Goal: Information Seeking & Learning: Learn about a topic

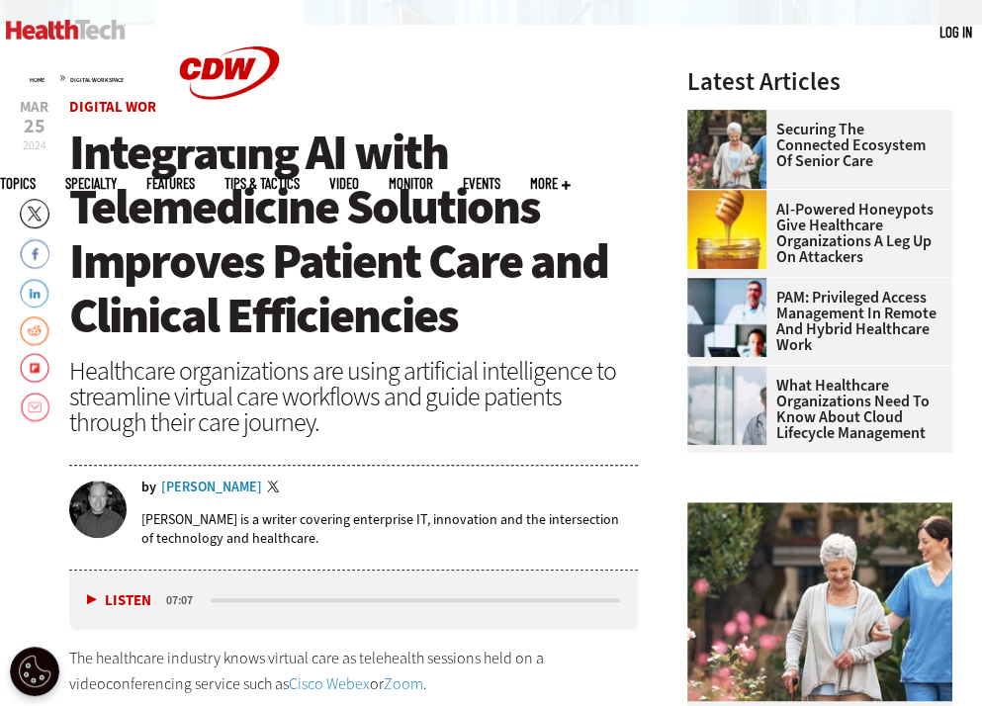
click at [145, 387] on div "Healthcare organizations are using artificial intelligence to streamline virtua…" at bounding box center [353, 396] width 569 height 77
click at [159, 522] on p "[PERSON_NAME] is a writer covering enterprise IT, innovation and the intersecti…" at bounding box center [389, 529] width 497 height 38
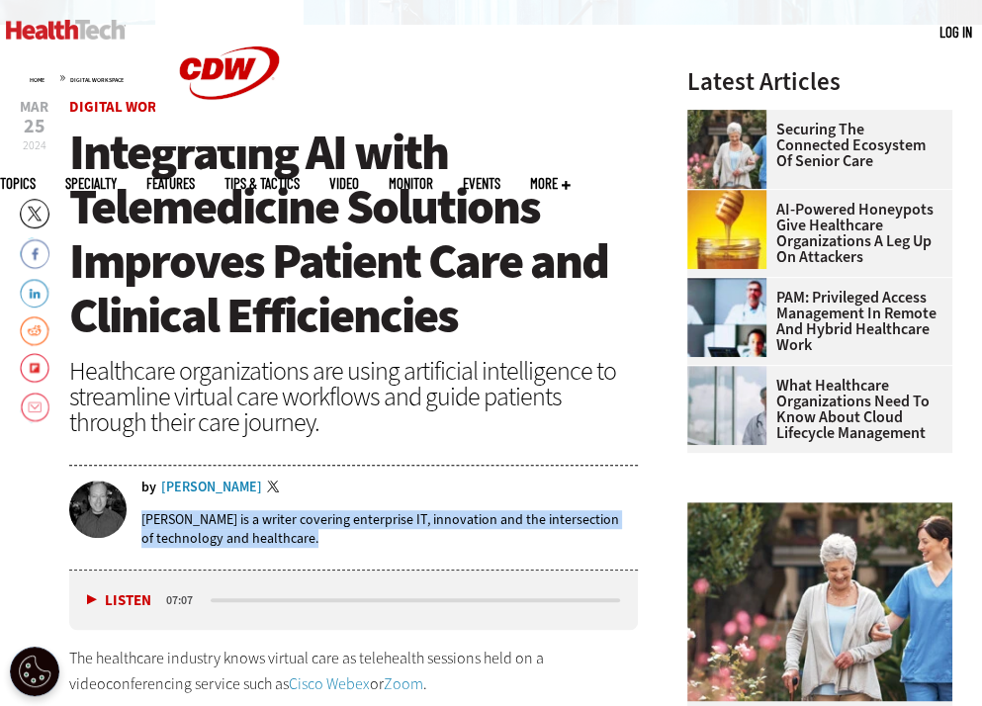
drag, startPoint x: 159, startPoint y: 522, endPoint x: 344, endPoint y: 535, distance: 185.5
click at [344, 535] on p "[PERSON_NAME] is a writer covering enterprise IT, innovation and the intersecti…" at bounding box center [389, 529] width 497 height 38
copy article "[PERSON_NAME] is a writer covering enterprise IT, innovation and the intersecti…"
click at [187, 520] on p "[PERSON_NAME] is a writer covering enterprise IT, innovation and the intersecti…" at bounding box center [389, 529] width 497 height 38
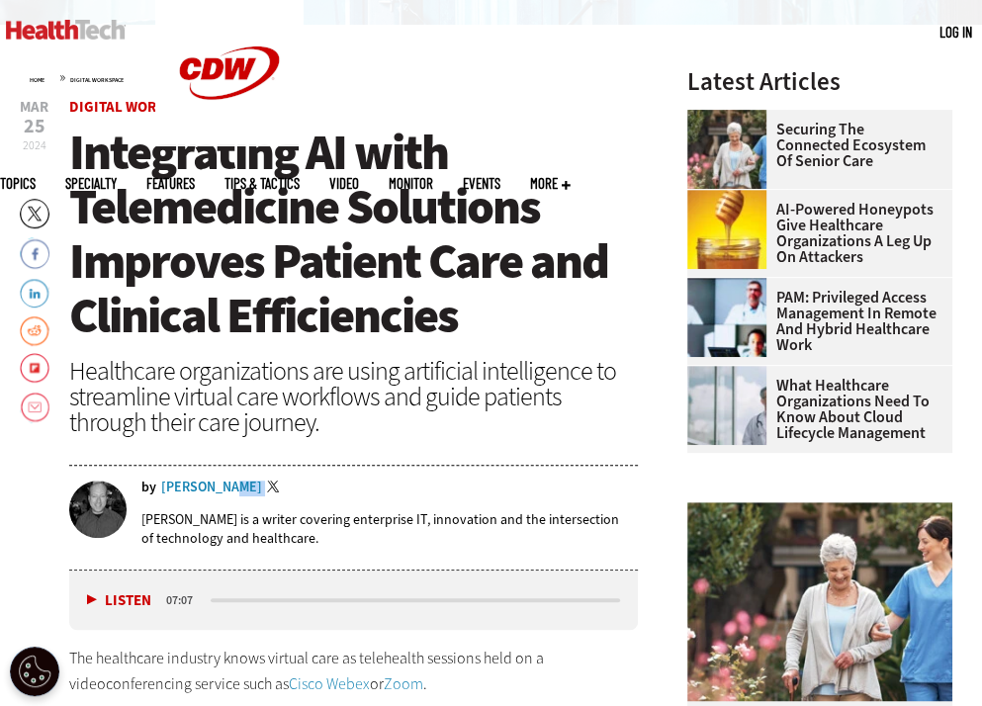
drag, startPoint x: 198, startPoint y: 497, endPoint x: 216, endPoint y: 481, distance: 23.8
click at [216, 481] on div "by [PERSON_NAME] Twitter [PERSON_NAME] is a writer covering enterprise IT, inno…" at bounding box center [353, 521] width 569 height 81
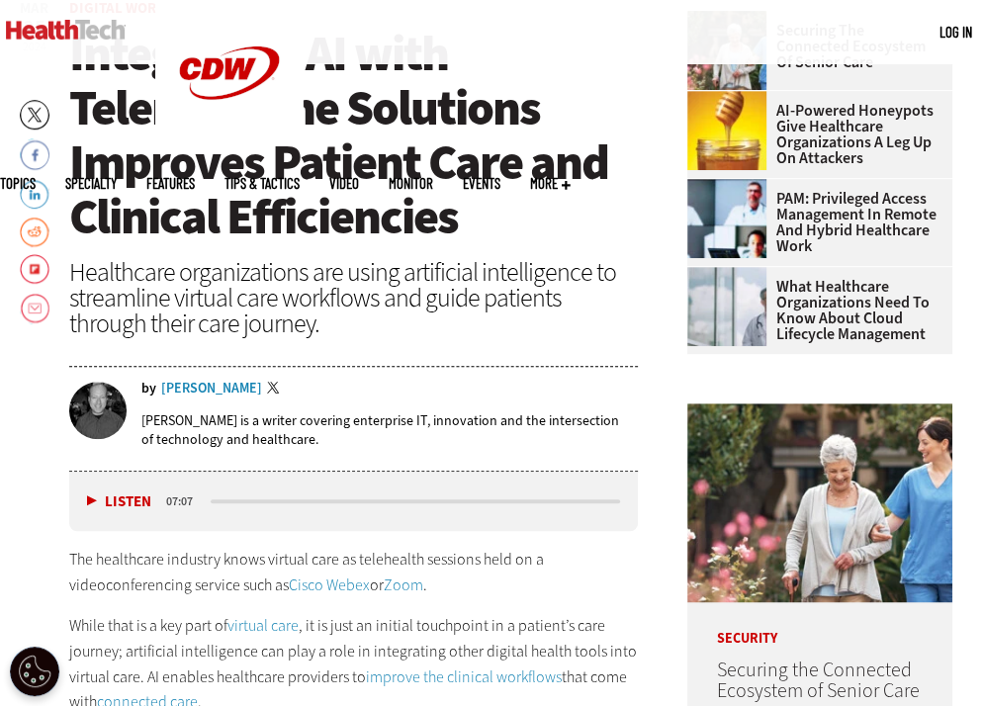
scroll to position [396, 0]
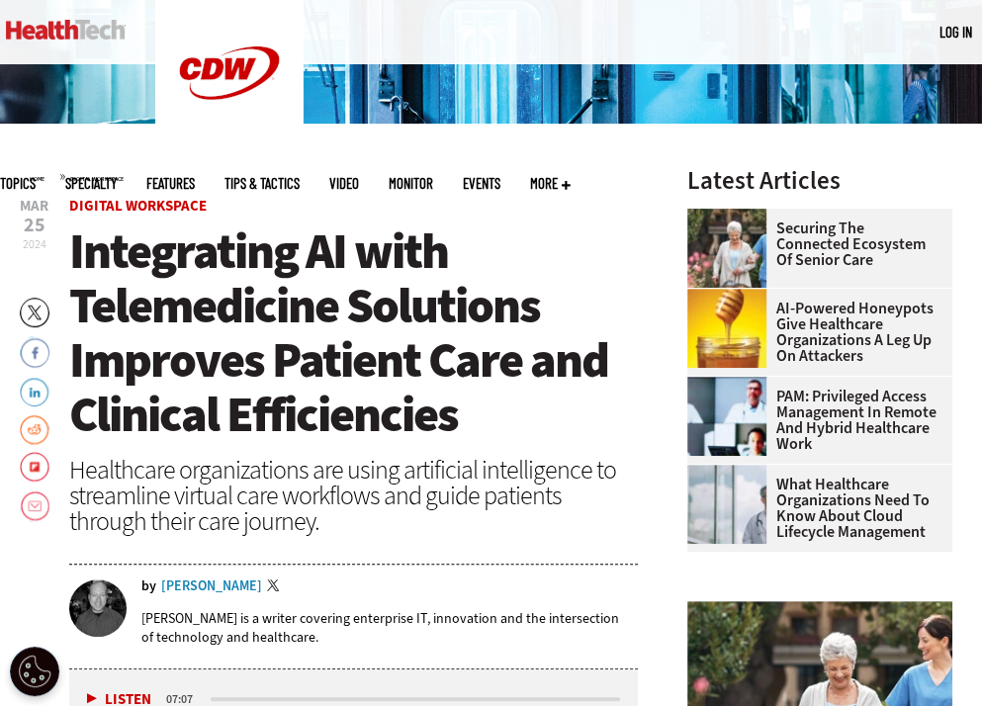
click at [447, 266] on span "Integrating AI with Telemedicine Solutions Improves Patient Care and Clinical E…" at bounding box center [338, 333] width 539 height 229
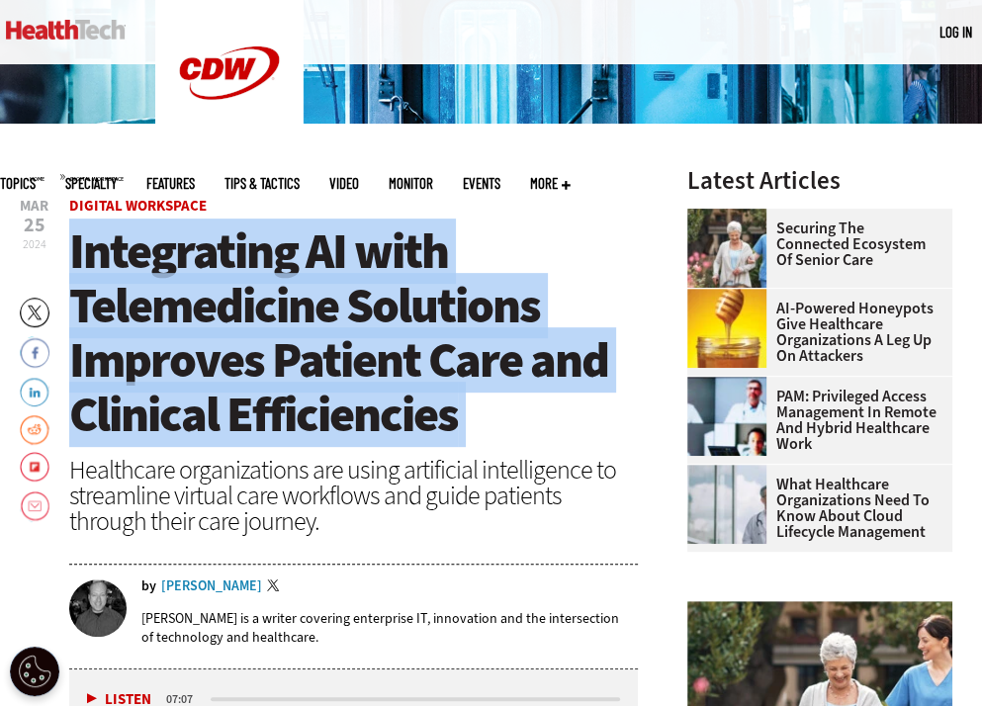
click at [447, 266] on span "Integrating AI with Telemedicine Solutions Improves Patient Care and Clinical E…" at bounding box center [338, 333] width 539 height 229
copy header "Integrating AI with Telemedicine Solutions Improves Patient Care and Clinical E…"
click at [392, 341] on span "Integrating AI with Telemedicine Solutions Improves Patient Care and Clinical E…" at bounding box center [338, 333] width 539 height 229
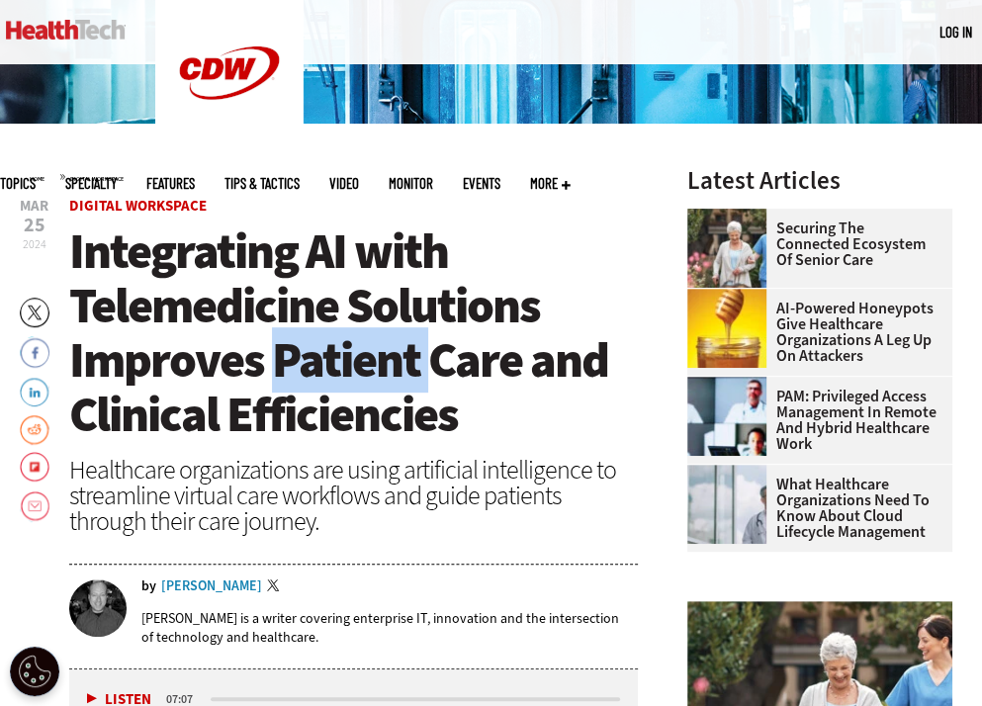
click at [392, 341] on span "Integrating AI with Telemedicine Solutions Improves Patient Care and Clinical E…" at bounding box center [338, 333] width 539 height 229
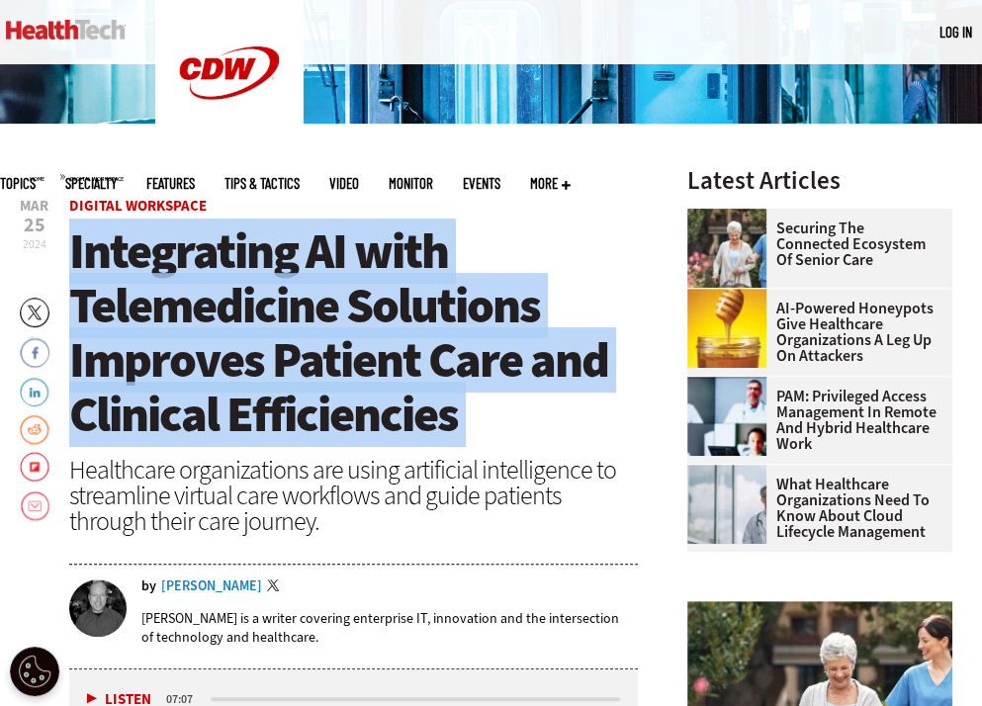
click at [392, 341] on span "Integrating AI with Telemedicine Solutions Improves Patient Care and Clinical E…" at bounding box center [338, 333] width 539 height 229
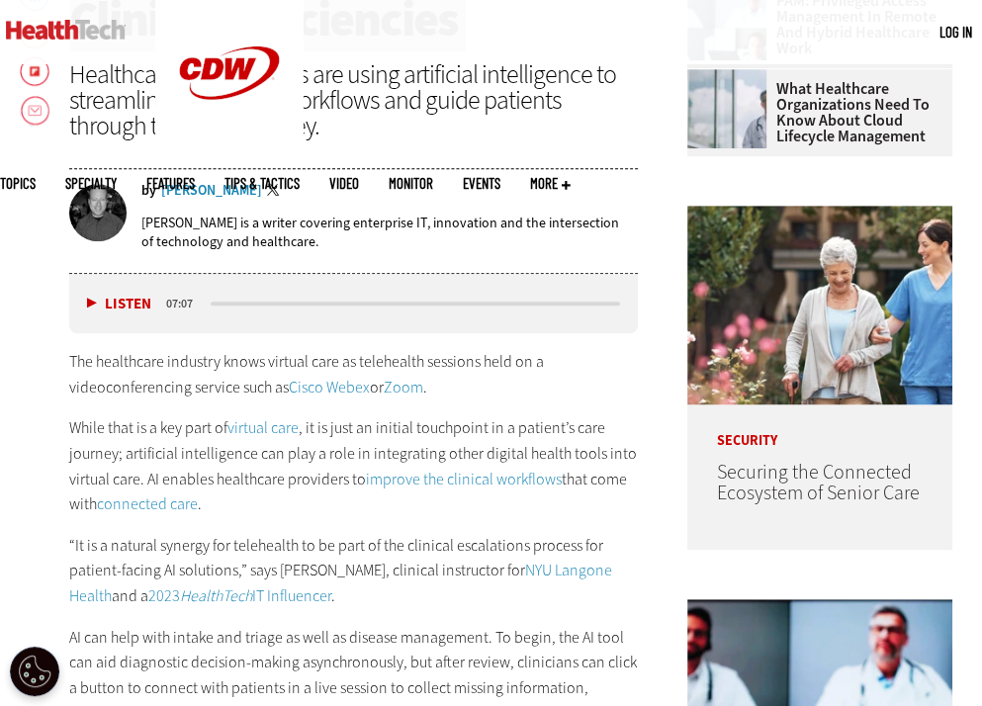
scroll to position [989, 0]
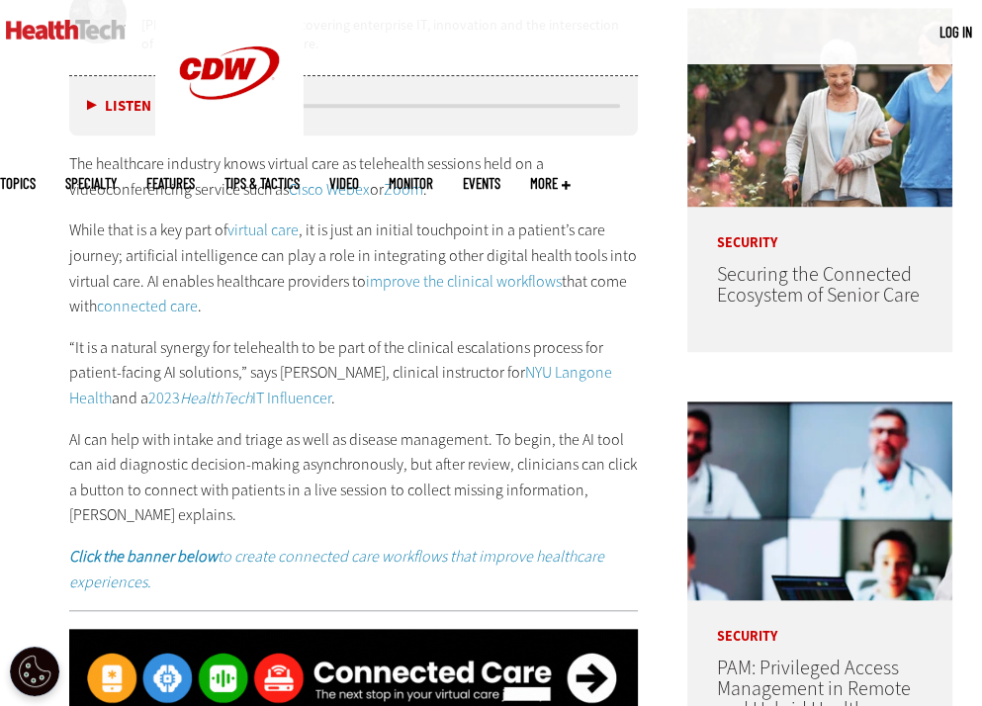
click at [104, 171] on p "The healthcare industry knows virtual care as telehealth sessions held on a vid…" at bounding box center [353, 176] width 569 height 50
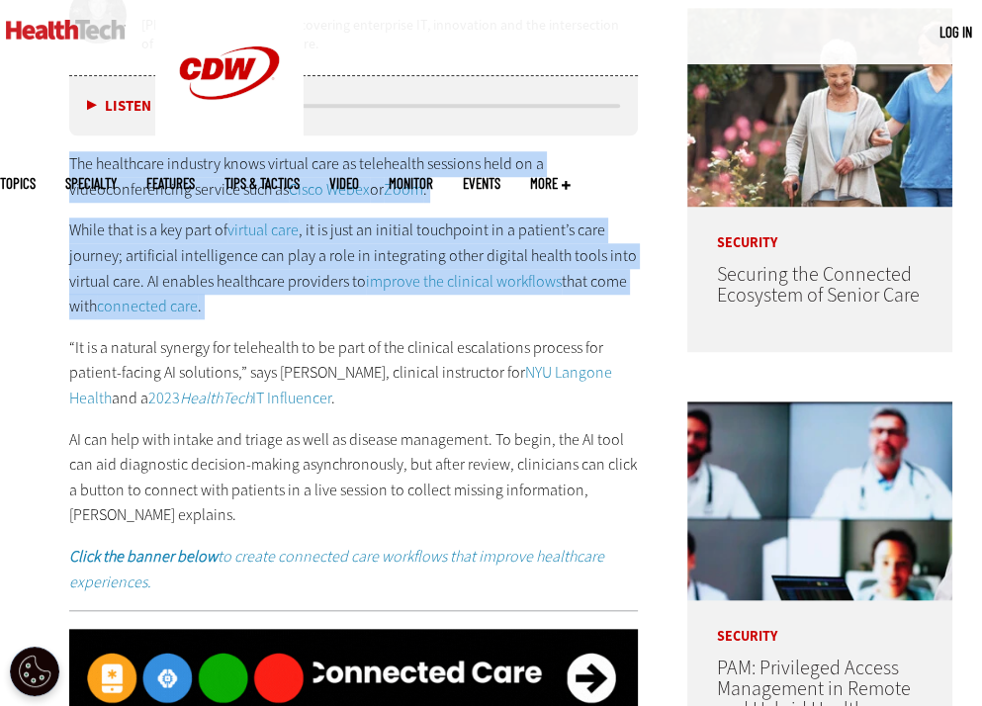
drag, startPoint x: 104, startPoint y: 171, endPoint x: 82, endPoint y: 211, distance: 45.2
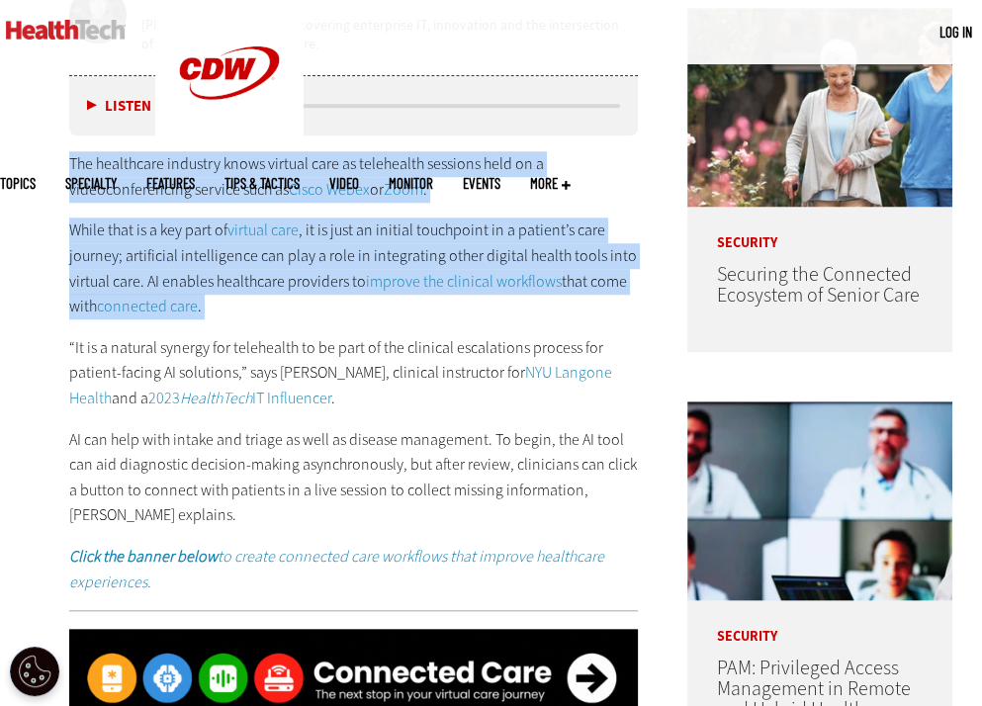
click at [82, 211] on div "The healthcare industry knows virtual care as telehealth sessions held on a vid…" at bounding box center [353, 372] width 569 height 443
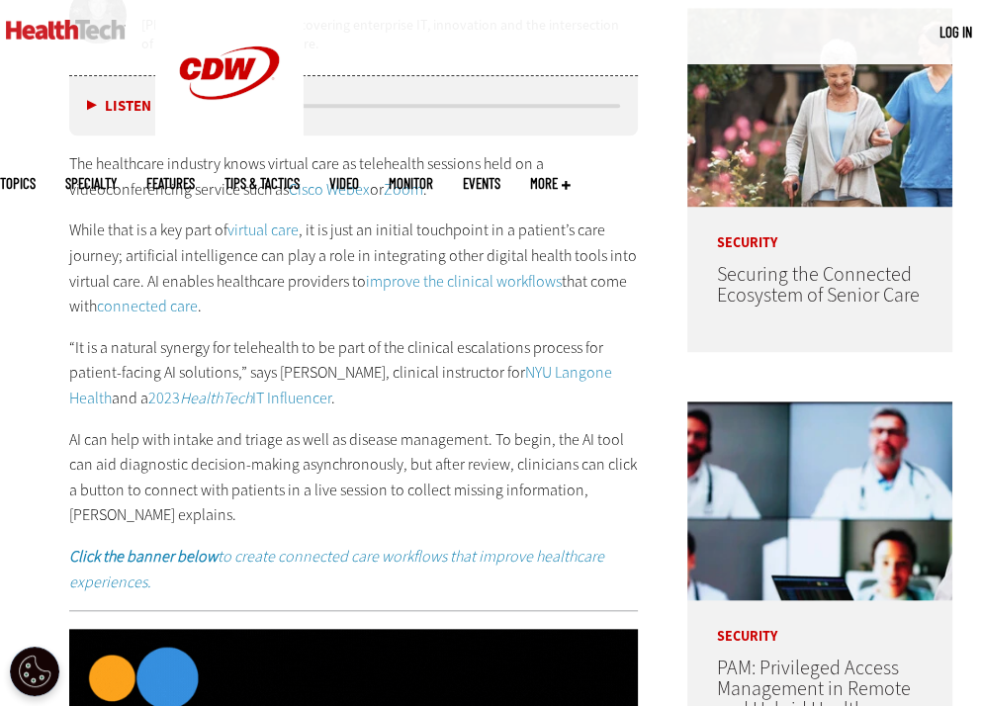
click at [262, 377] on p "“It is a natural synergy for telehealth to be part of the clinical escalations …" at bounding box center [353, 373] width 569 height 76
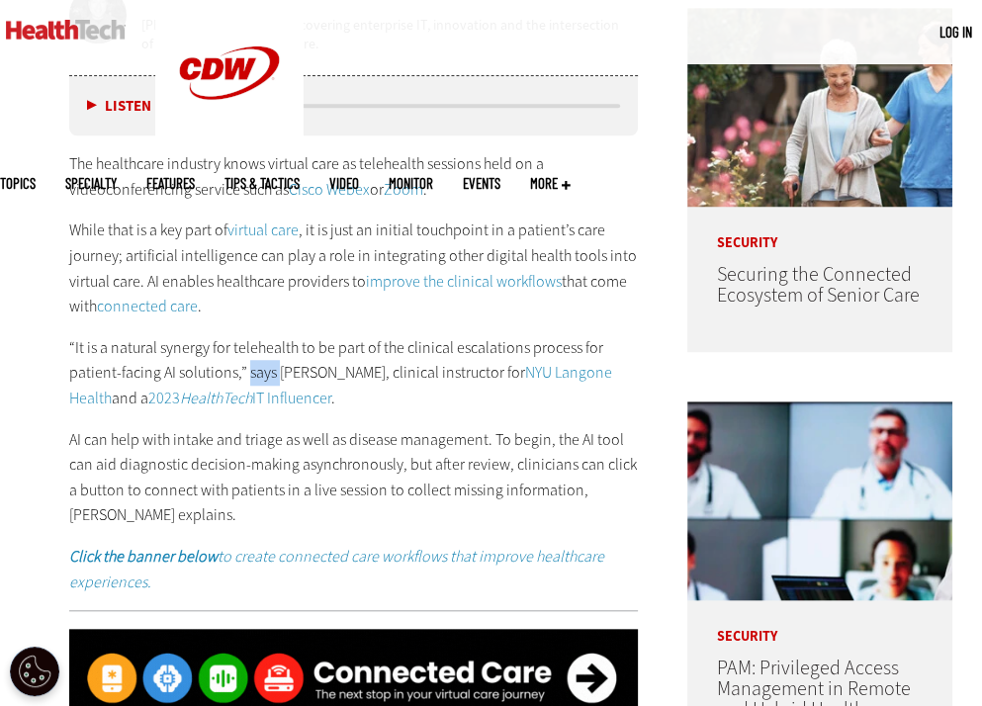
click at [262, 377] on p "“It is a natural synergy for telehealth to be part of the clinical escalations …" at bounding box center [353, 373] width 569 height 76
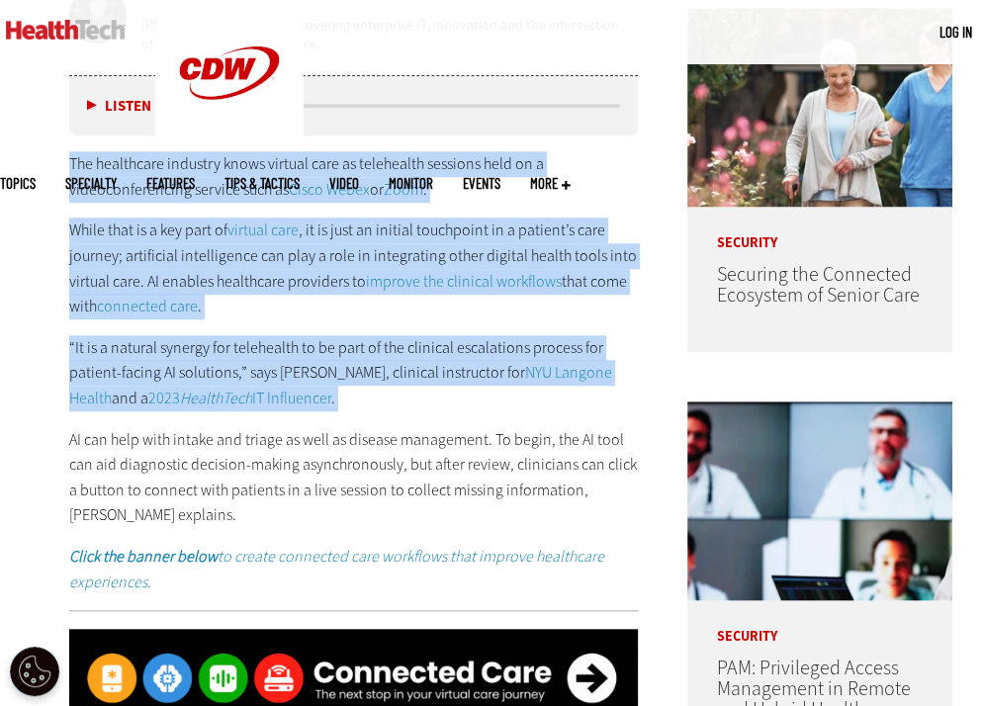
drag, startPoint x: 262, startPoint y: 377, endPoint x: 211, endPoint y: 178, distance: 205.4
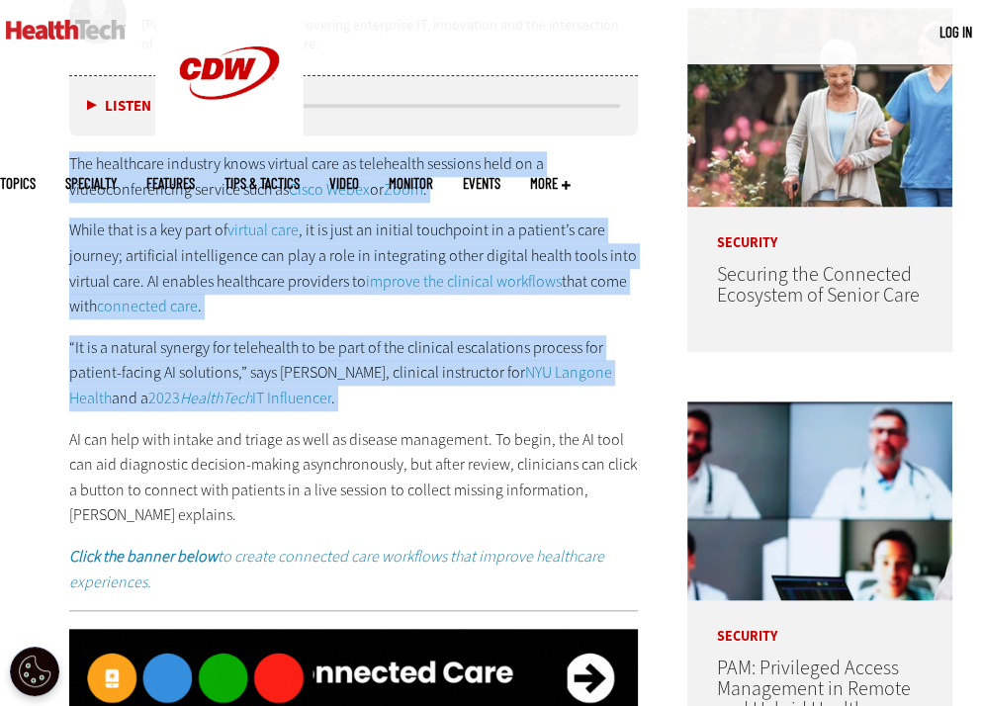
click at [211, 178] on div "The healthcare industry knows virtual care as telehealth sessions held on a vid…" at bounding box center [353, 372] width 569 height 443
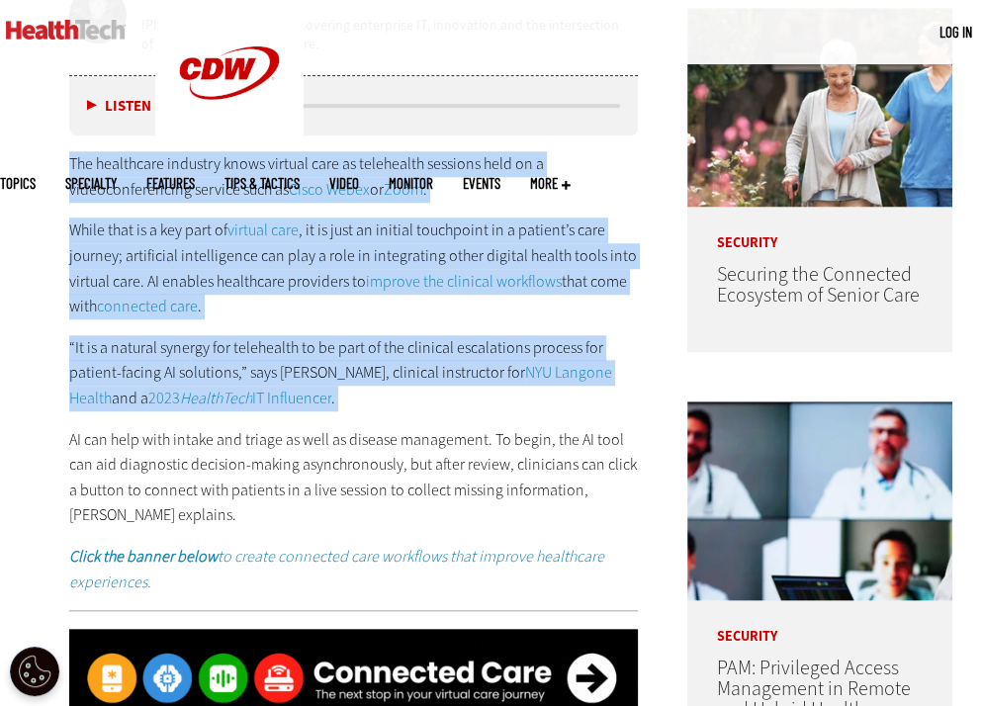
click at [211, 178] on p "The healthcare industry knows virtual care as telehealth sessions held on a vid…" at bounding box center [353, 176] width 569 height 50
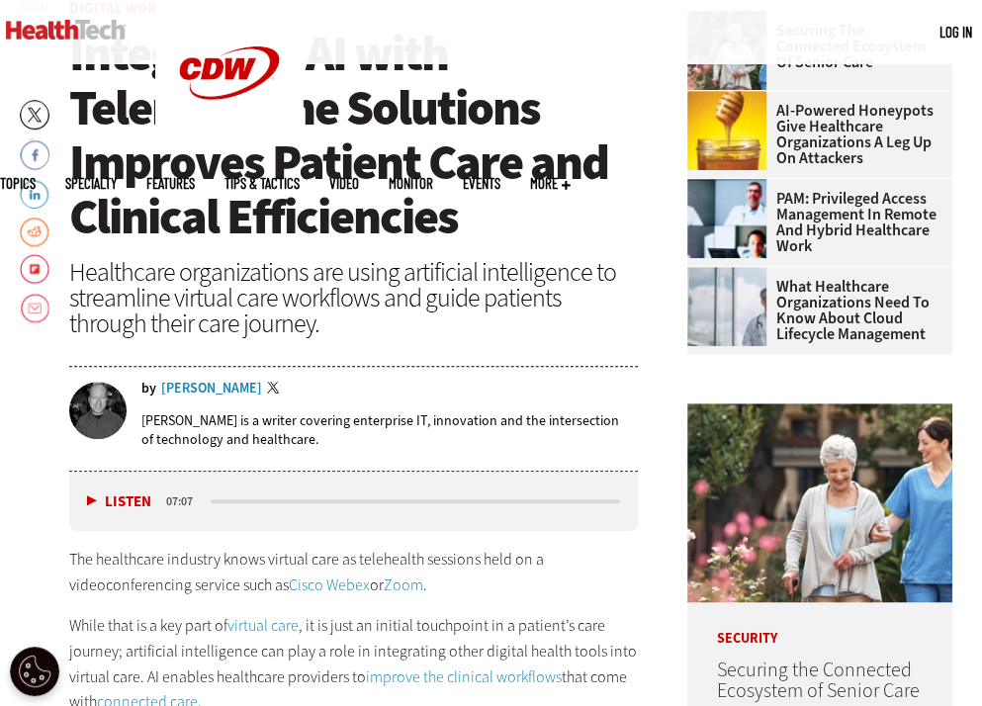
click at [450, 159] on span "Integrating AI with Telemedicine Solutions Improves Patient Care and Clinical E…" at bounding box center [338, 135] width 539 height 229
click at [449, 159] on span "Integrating AI with Telemedicine Solutions Improves Patient Care and Clinical E…" at bounding box center [338, 135] width 539 height 229
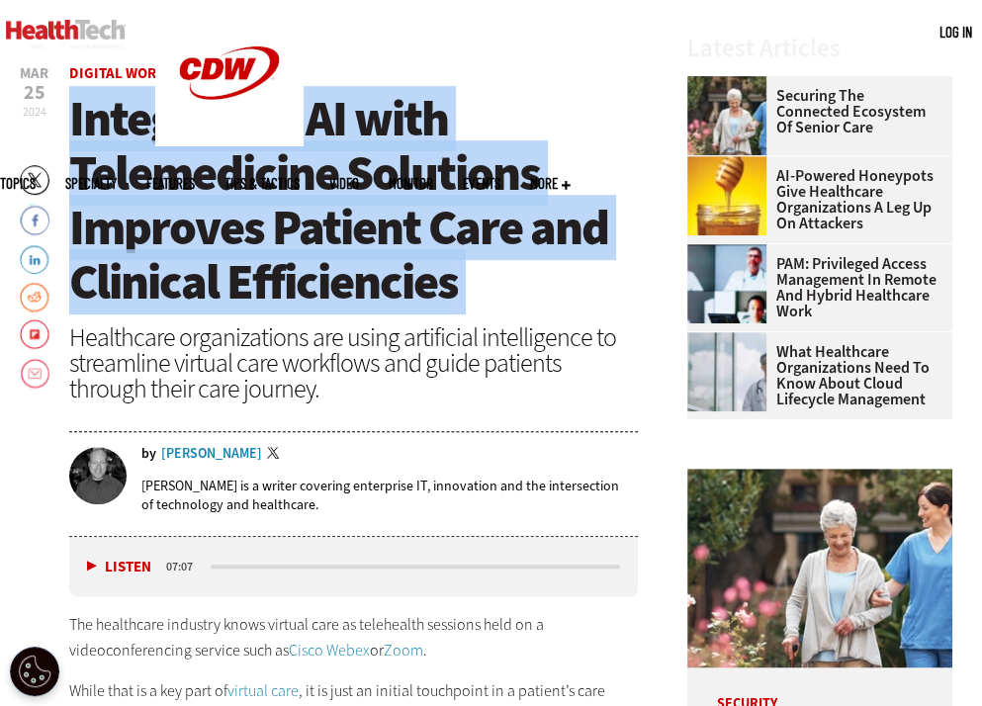
scroll to position [495, 0]
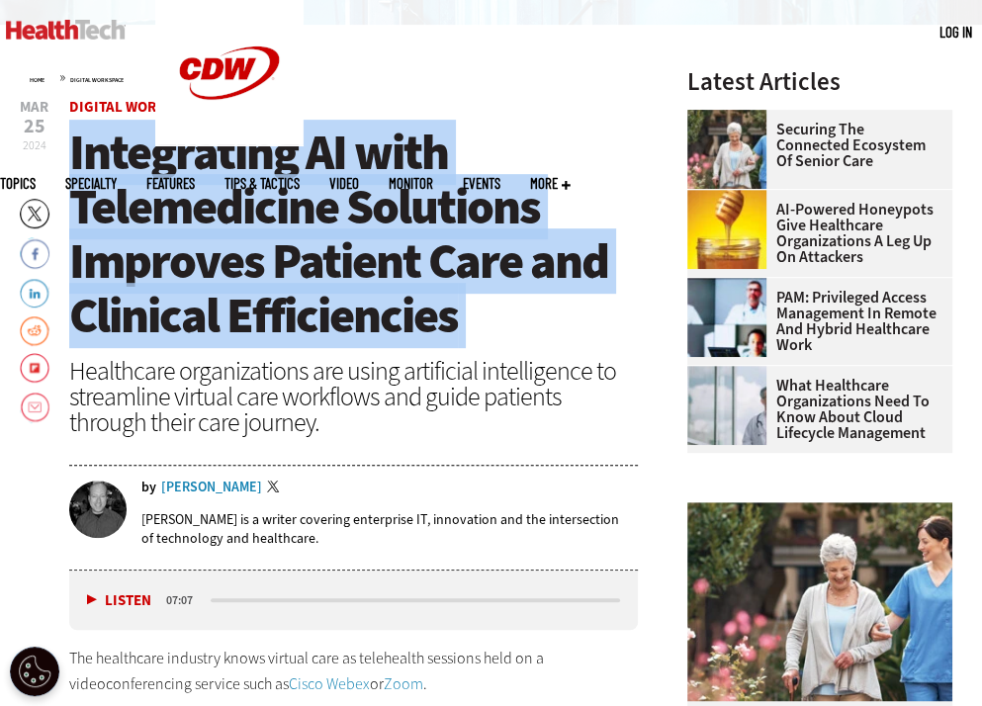
click at [447, 159] on span "Integrating AI with Telemedicine Solutions Improves Patient Care and Clinical E…" at bounding box center [338, 234] width 539 height 229
copy header "Integrating AI with Telemedicine Solutions Improves Patient Care and Clinical E…"
click at [447, 159] on span "Integrating AI with Telemedicine Solutions Improves Patient Care and Clinical E…" at bounding box center [338, 234] width 539 height 229
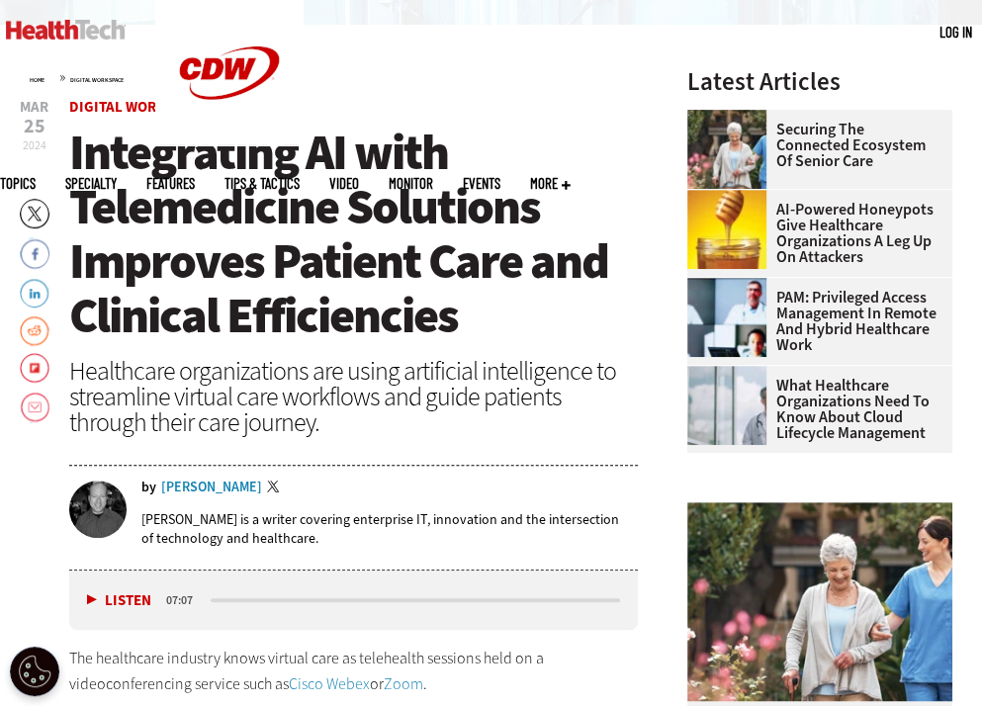
click at [244, 298] on span "Integrating AI with Telemedicine Solutions Improves Patient Care and Clinical E…" at bounding box center [338, 234] width 539 height 229
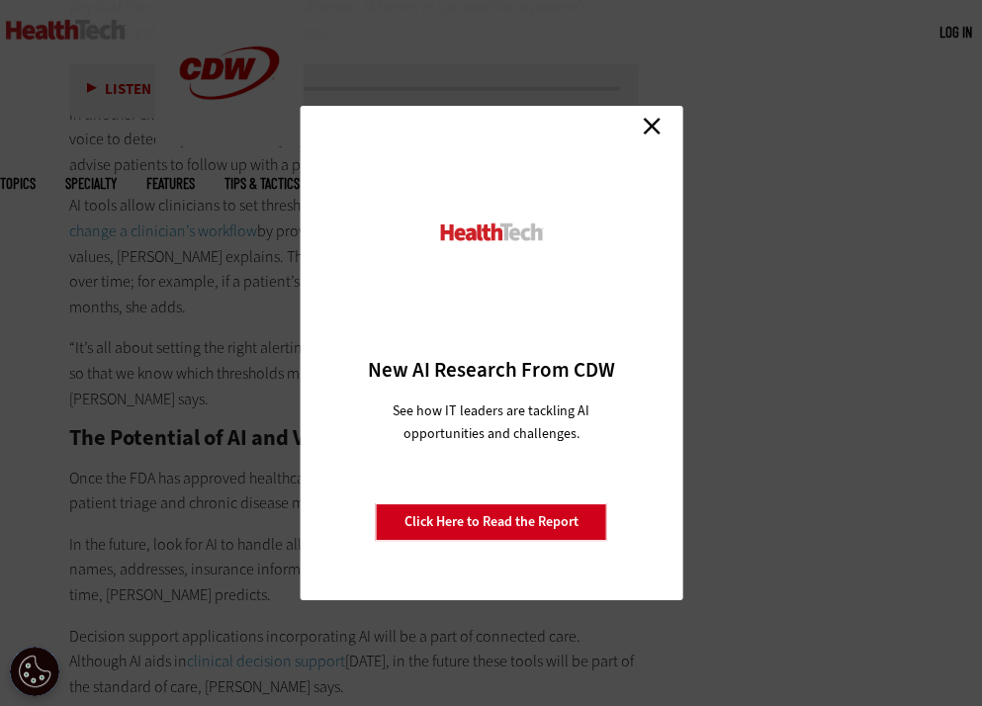
scroll to position [3759, 0]
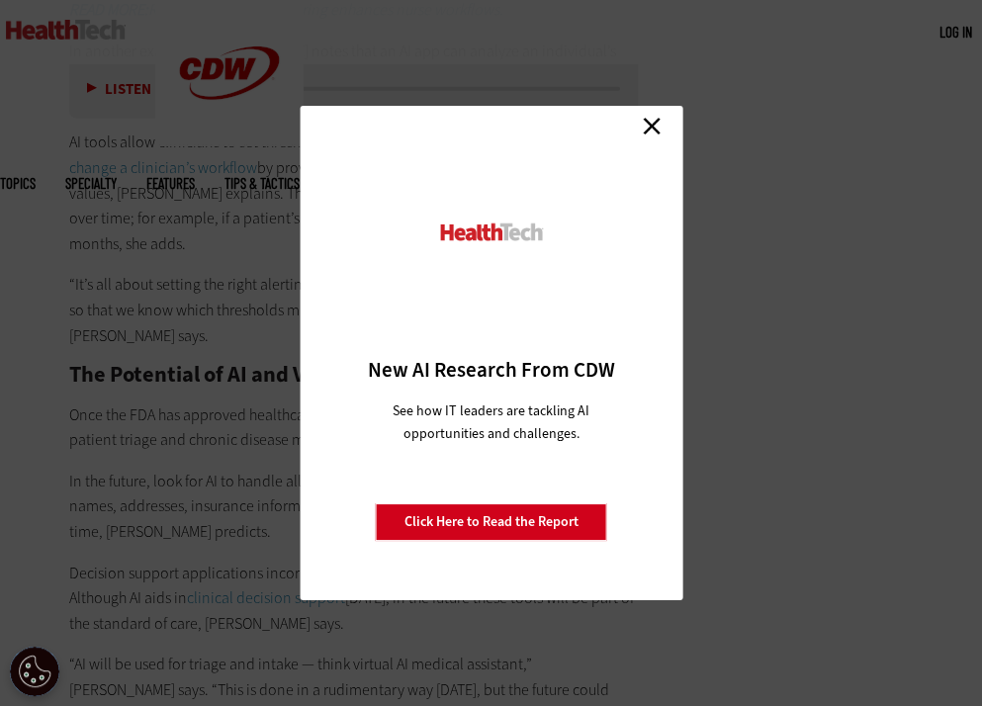
click at [668, 128] on div "Close New AI Research From CDW See how IT leaders are tackling AI opportunities…" at bounding box center [491, 353] width 383 height 495
click at [657, 130] on link "Close" at bounding box center [652, 126] width 30 height 30
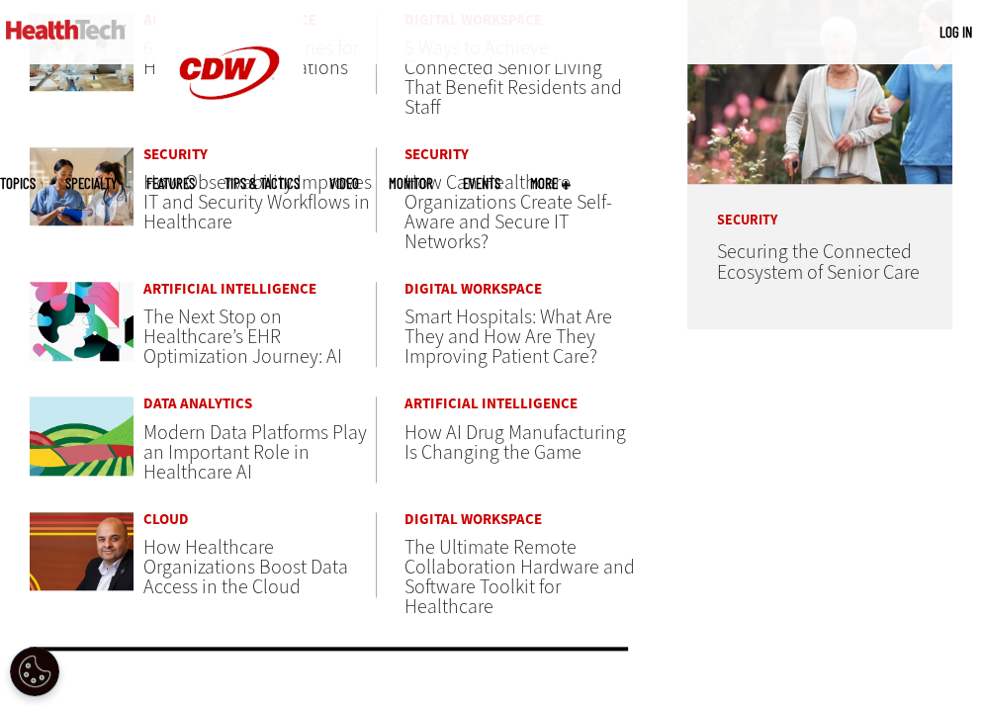
scroll to position [1088, 0]
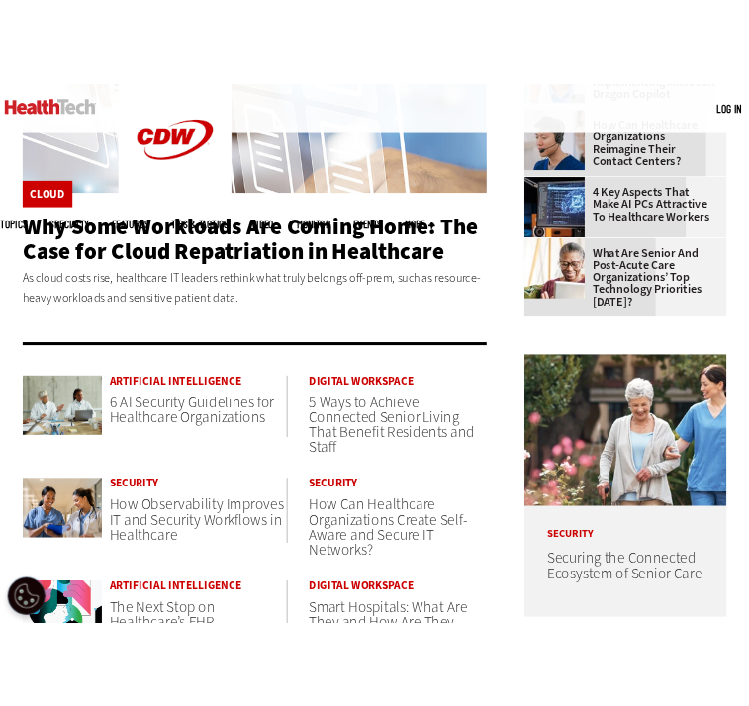
scroll to position [495, 0]
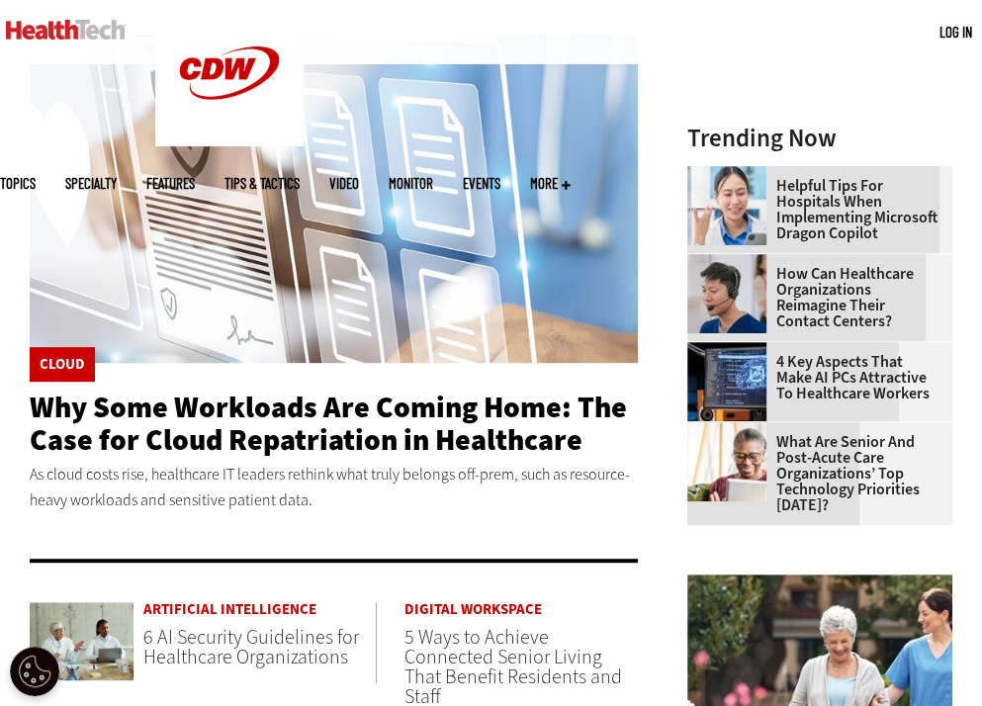
click at [373, 497] on p "As cloud costs rise, healthcare IT leaders rethink what truly belongs off-prem,…" at bounding box center [334, 487] width 608 height 50
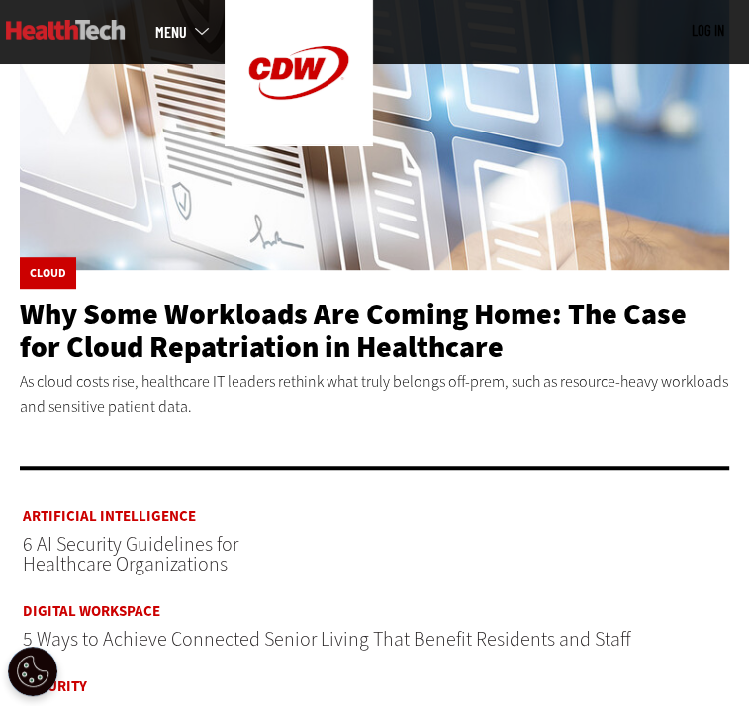
scroll to position [0, 0]
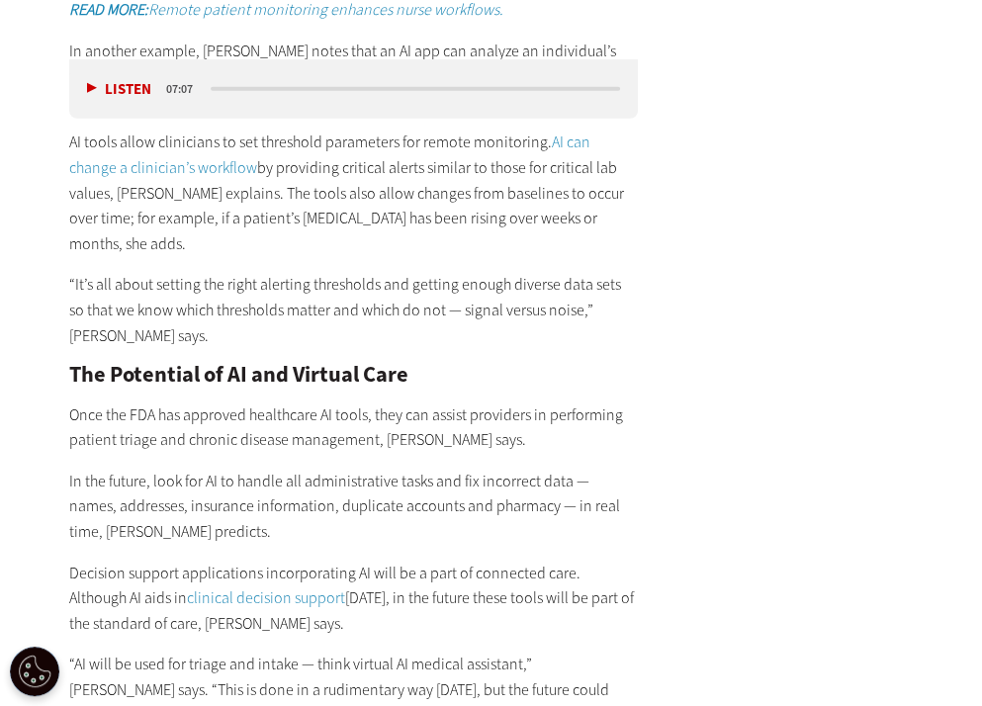
click at [246, 364] on h2 "The Potential of AI and Virtual Care" at bounding box center [353, 375] width 569 height 22
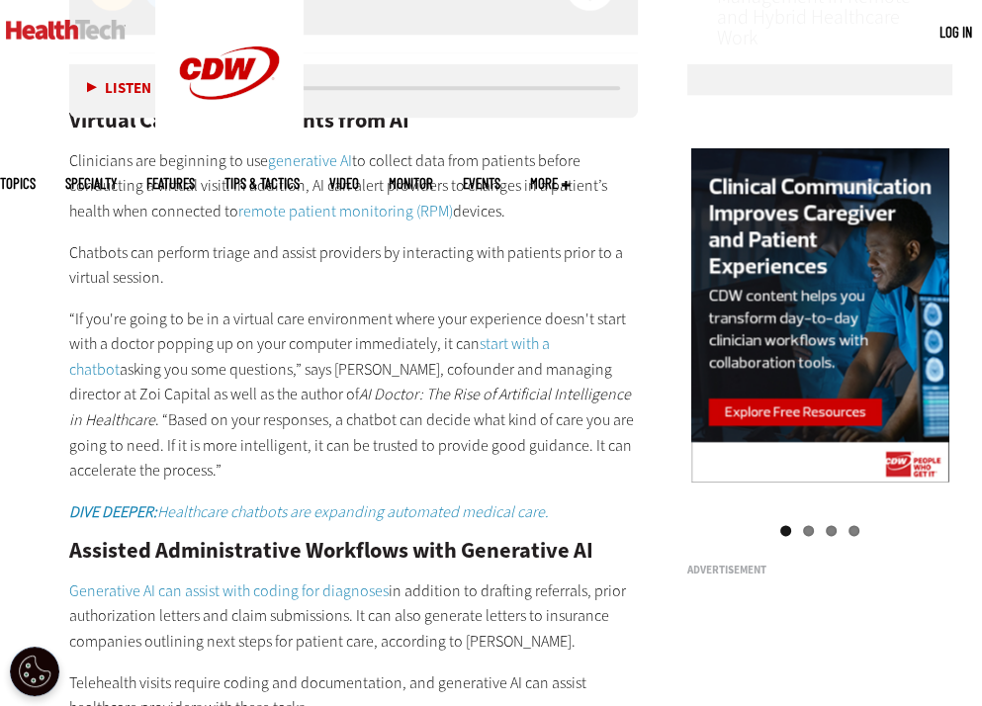
scroll to position [1187, 0]
